Goal: Information Seeking & Learning: Check status

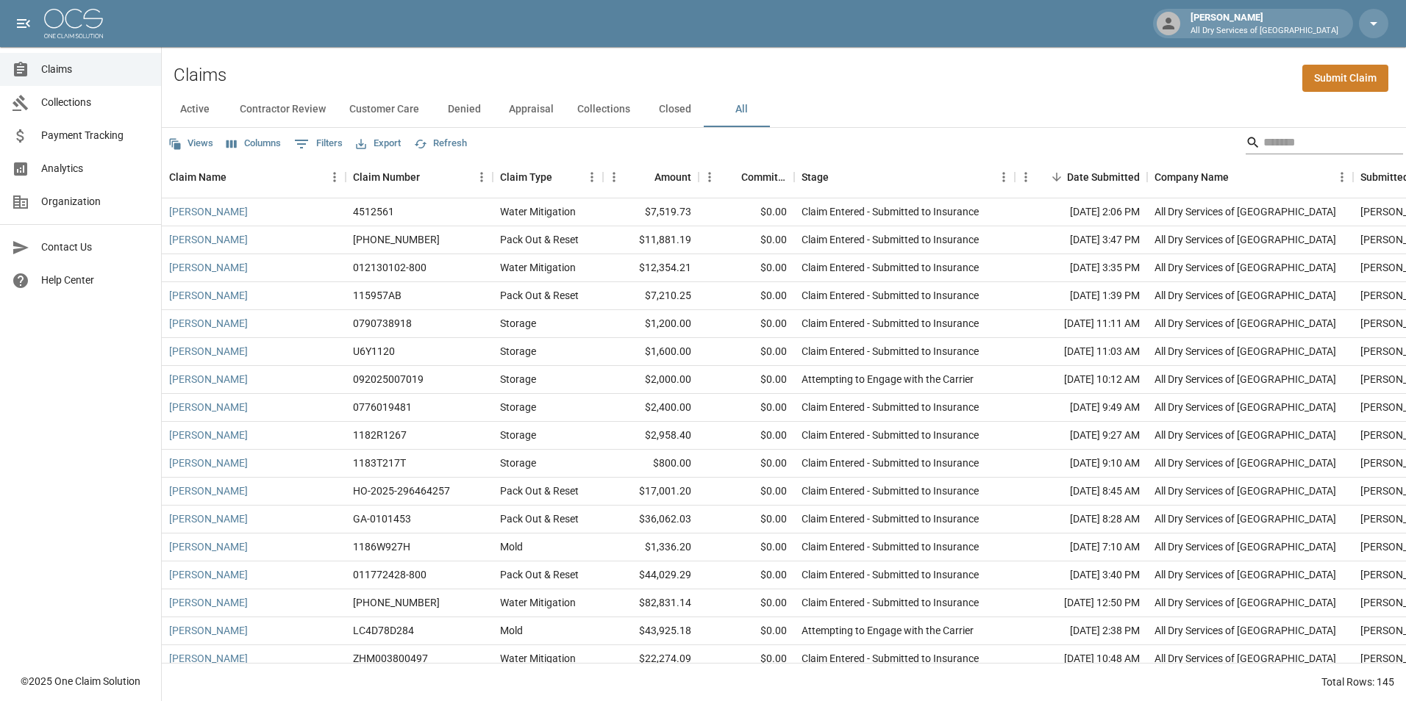
click at [1263, 140] on input "Search" at bounding box center [1322, 143] width 118 height 24
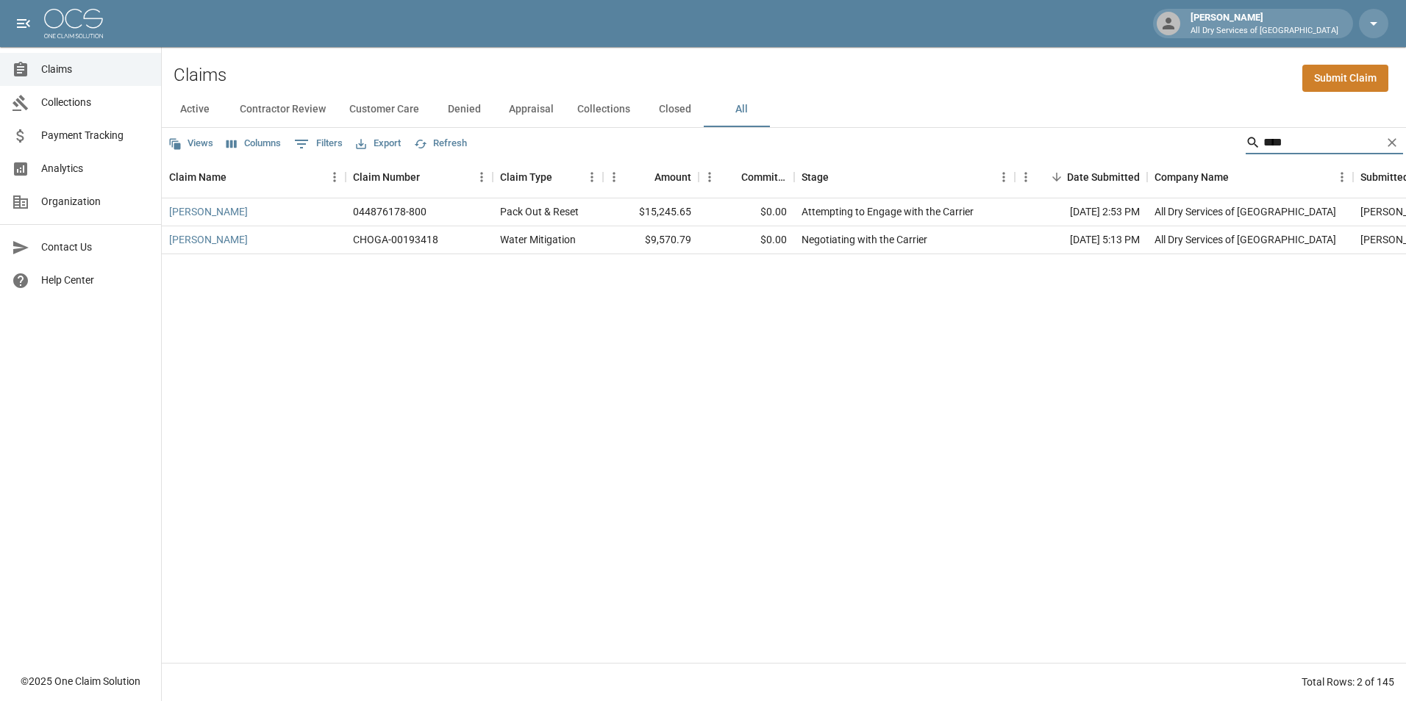
type input "****"
click at [290, 231] on div "[PERSON_NAME]" at bounding box center [254, 240] width 184 height 28
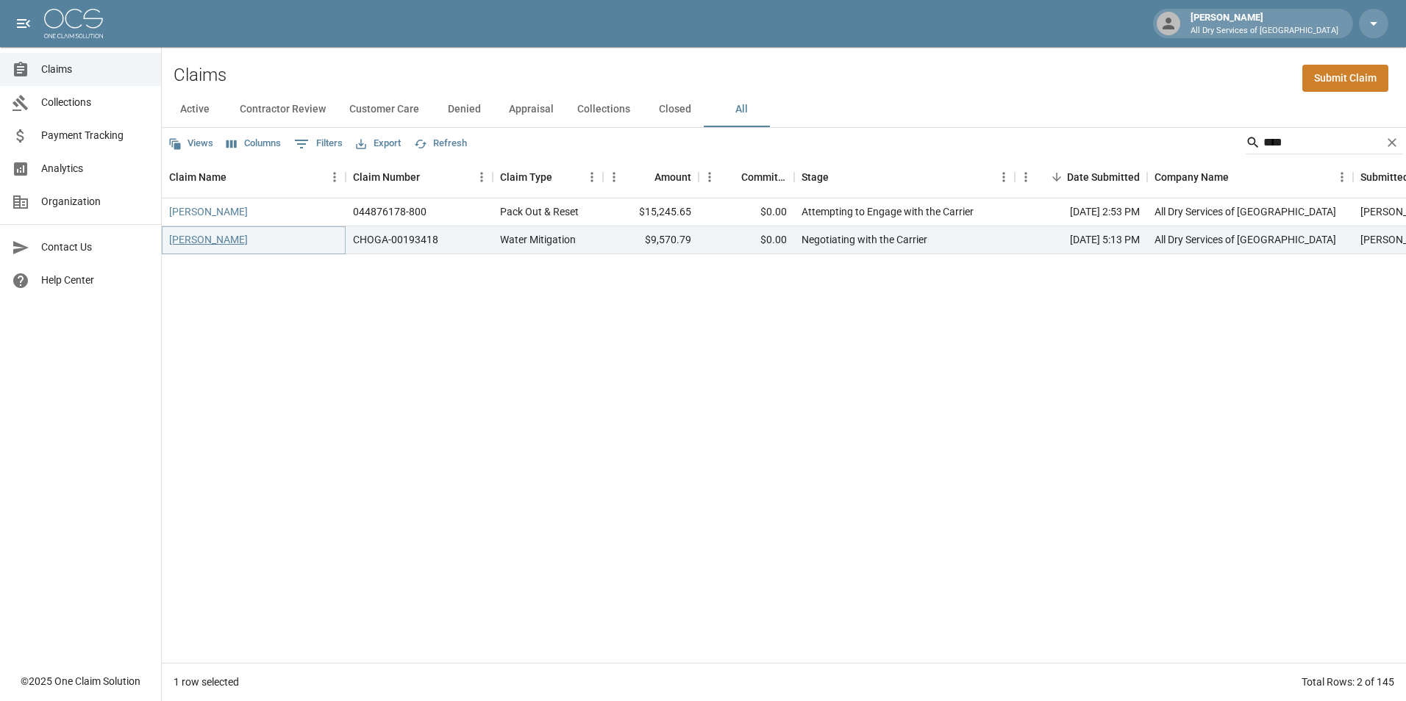
click at [225, 237] on link "[PERSON_NAME]" at bounding box center [208, 239] width 79 height 15
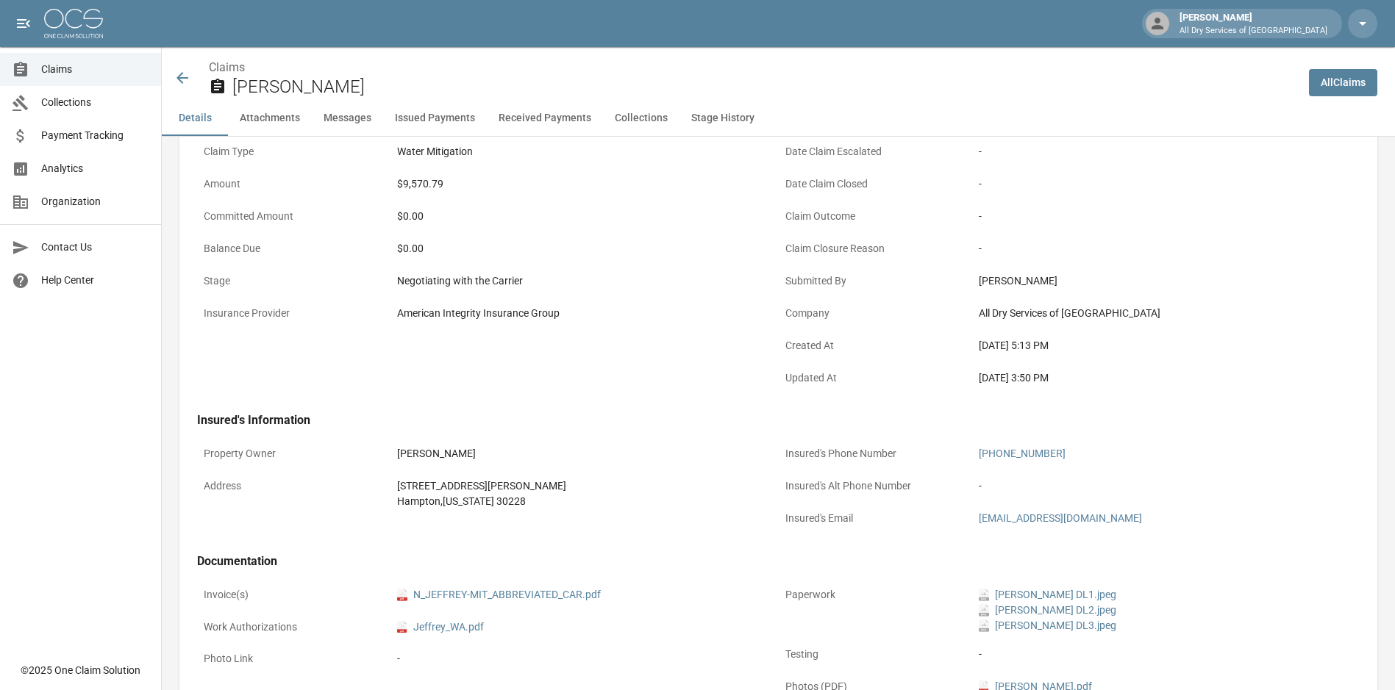
scroll to position [294, 0]
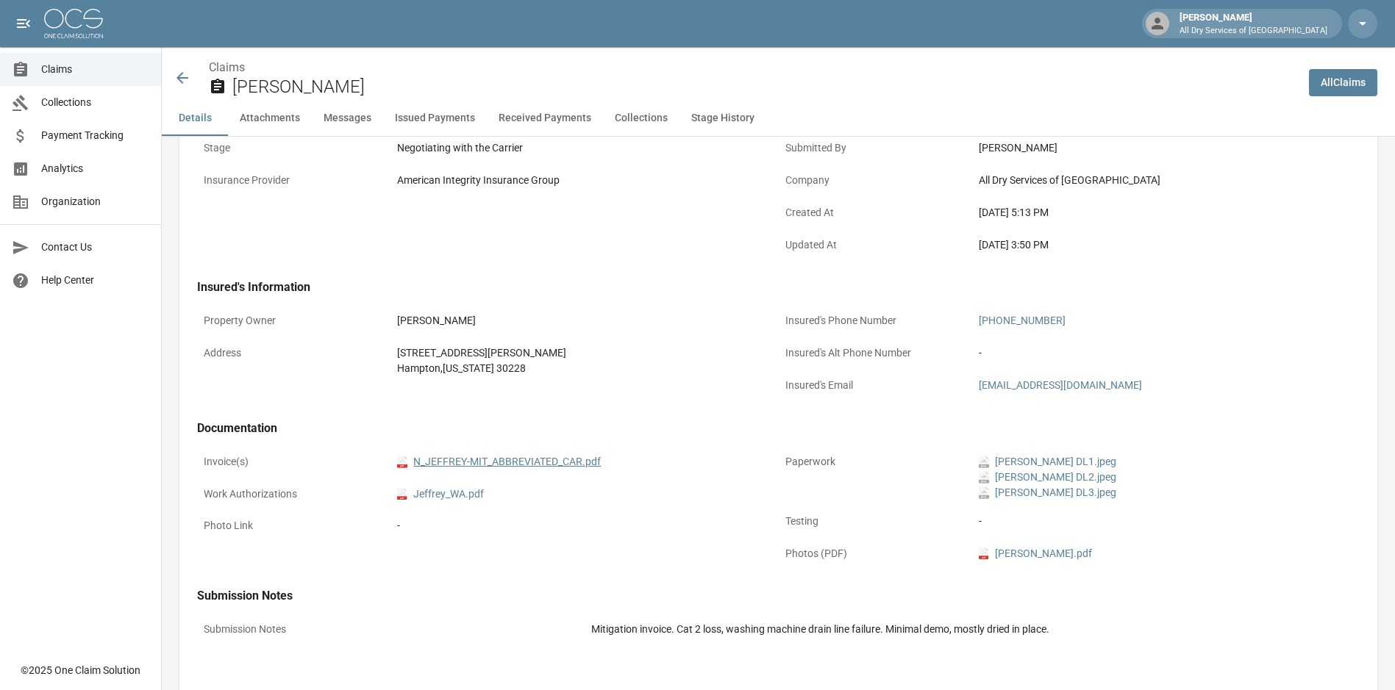
click at [497, 458] on link "pdf N_JEFFREY-MIT_ABBREVIATED_CAR.pdf" at bounding box center [499, 461] width 204 height 15
drag, startPoint x: 46, startPoint y: 71, endPoint x: 59, endPoint y: 67, distance: 14.0
click at [46, 71] on span "Claims" at bounding box center [95, 69] width 108 height 15
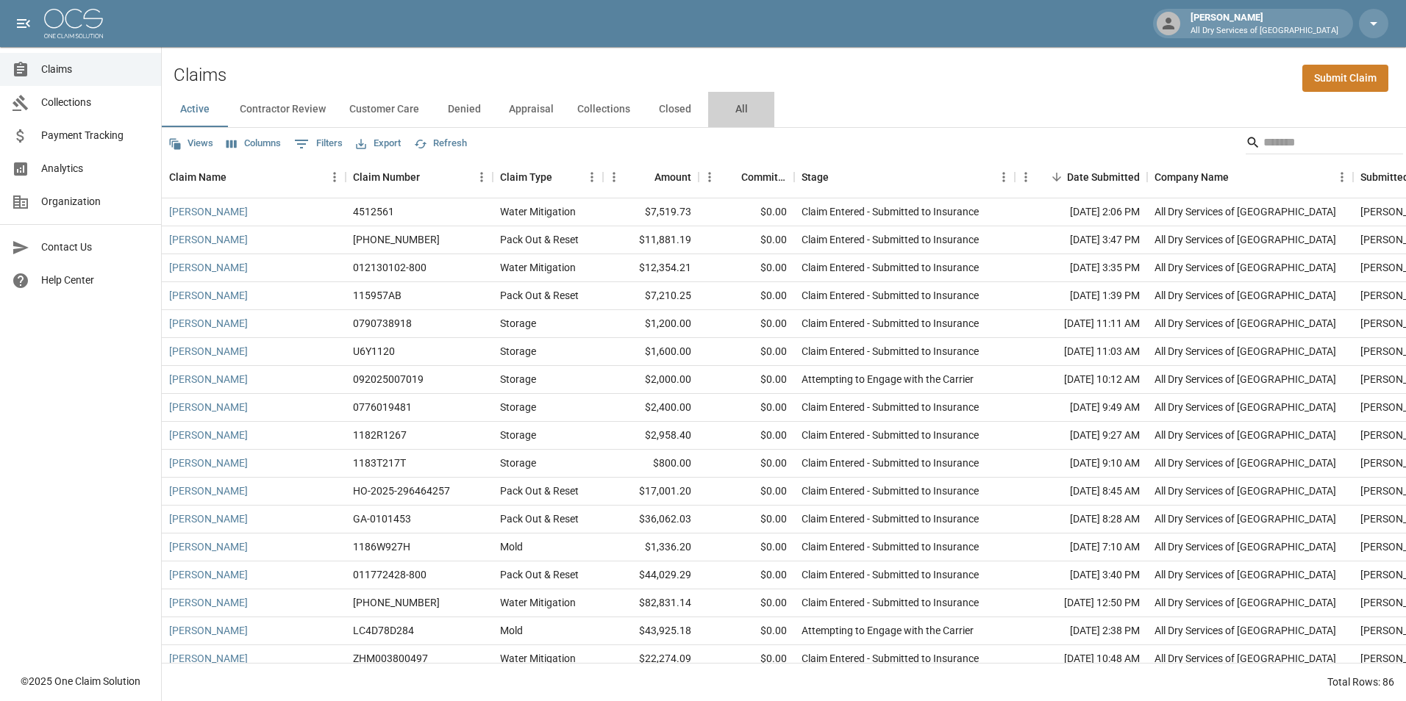
click at [733, 111] on button "All" at bounding box center [741, 109] width 66 height 35
click at [1277, 145] on input "Search" at bounding box center [1322, 143] width 118 height 24
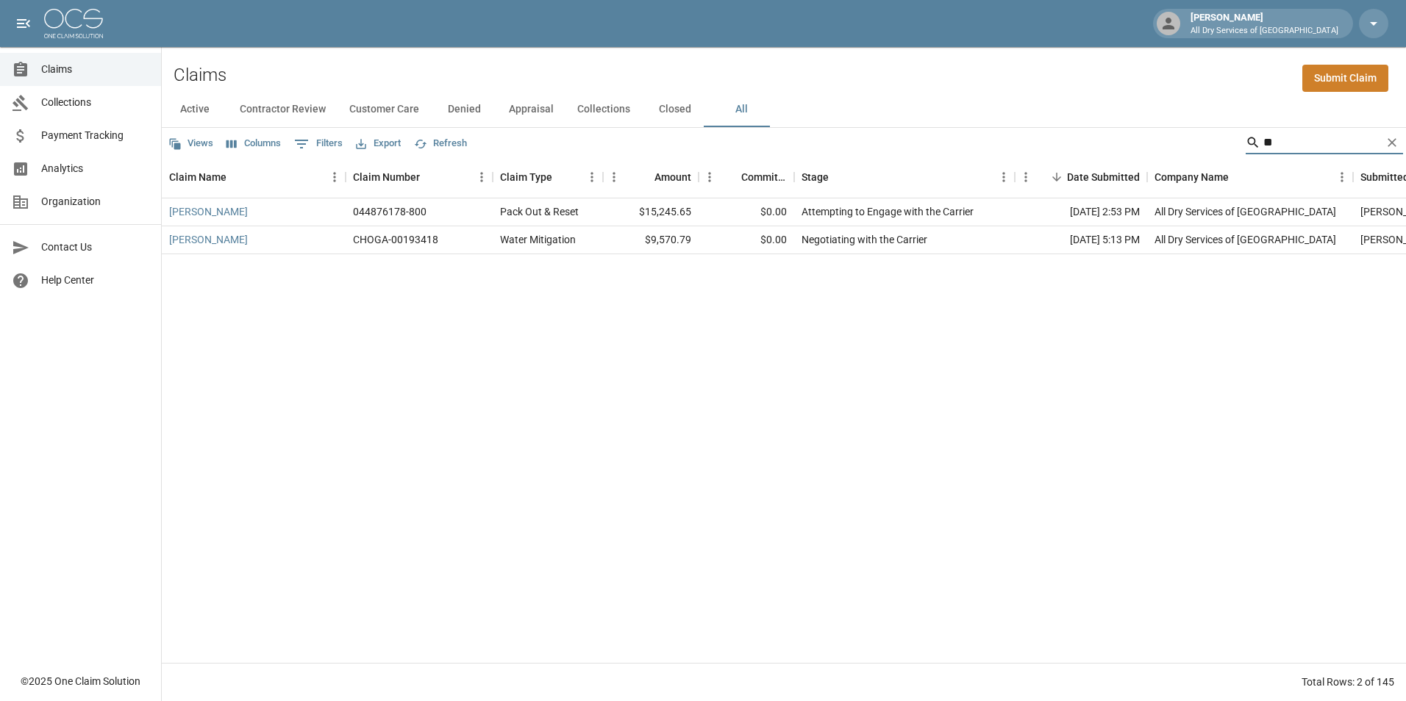
type input "*"
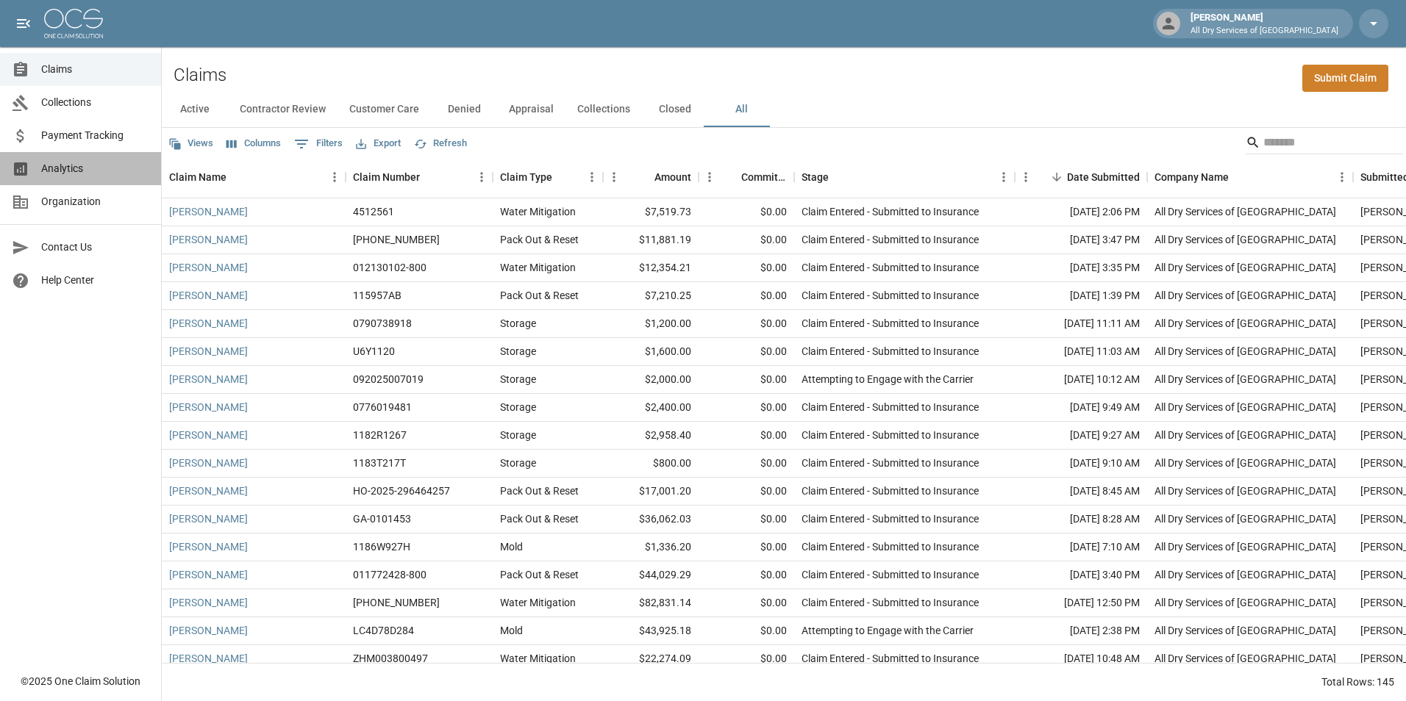
click at [120, 175] on span "Analytics" at bounding box center [95, 168] width 108 height 15
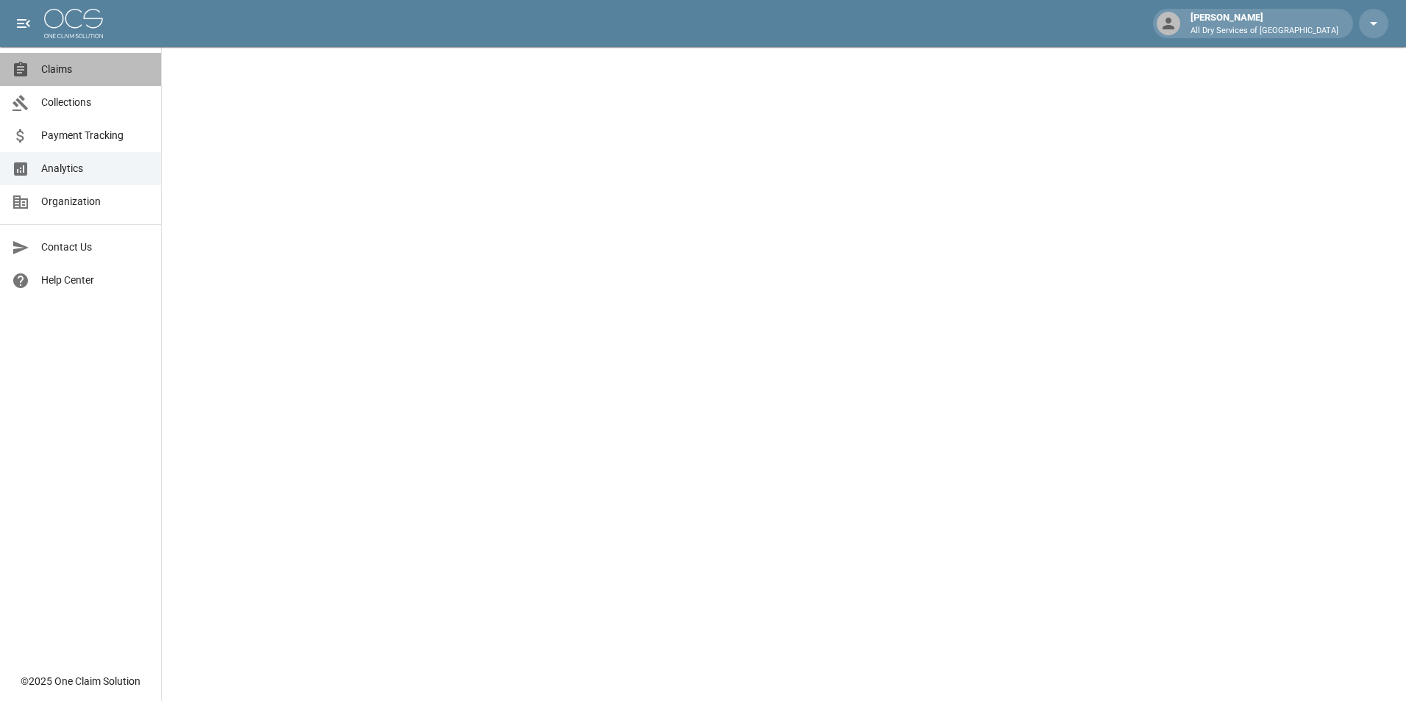
click at [139, 67] on span "Claims" at bounding box center [95, 69] width 108 height 15
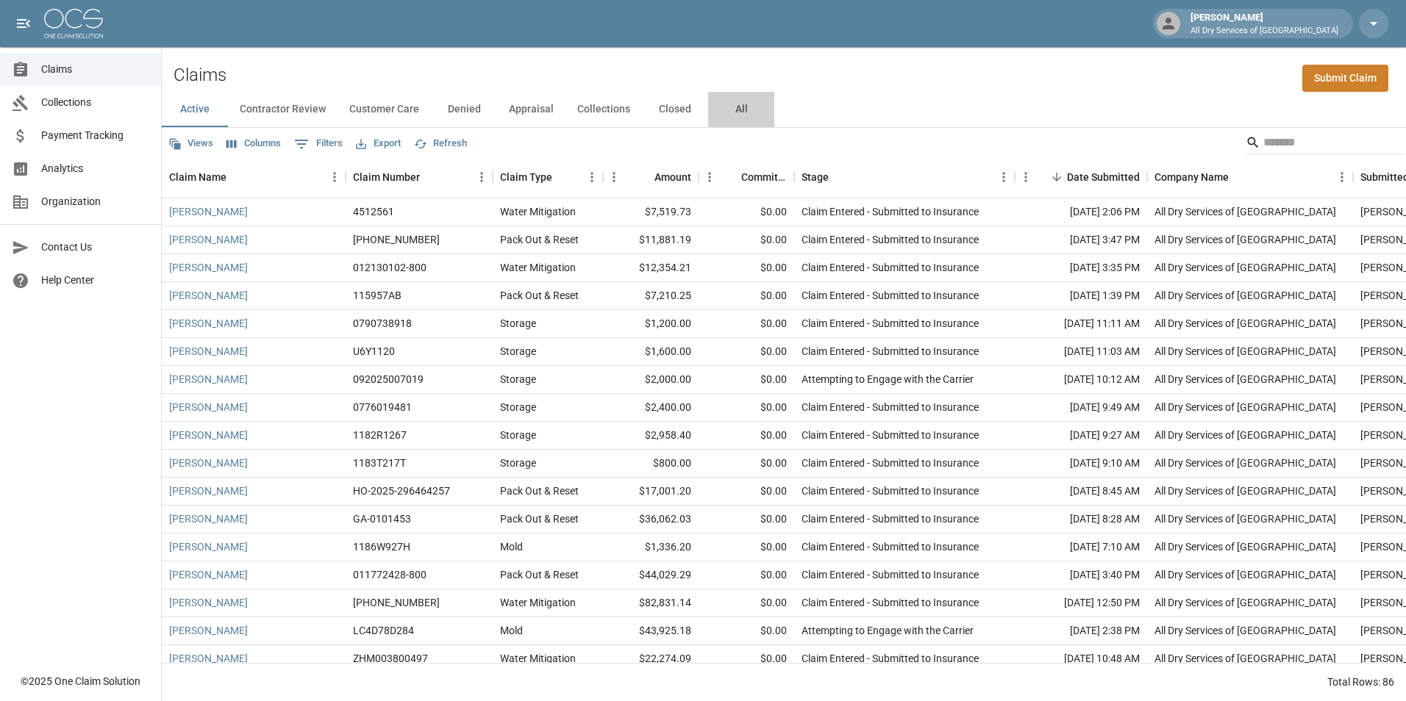
click at [730, 105] on button "All" at bounding box center [741, 109] width 66 height 35
click at [672, 107] on button "Closed" at bounding box center [675, 109] width 66 height 35
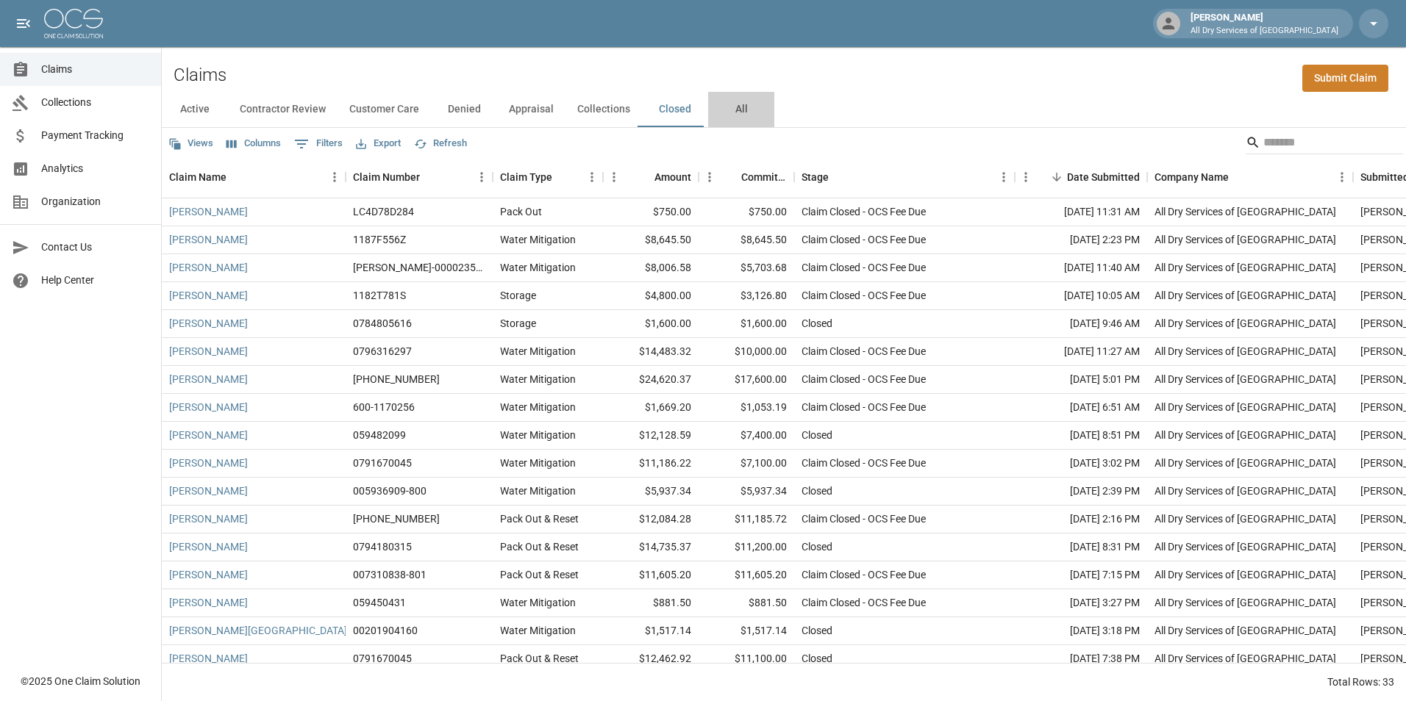
click at [738, 107] on button "All" at bounding box center [741, 109] width 66 height 35
